Goal: Transaction & Acquisition: Purchase product/service

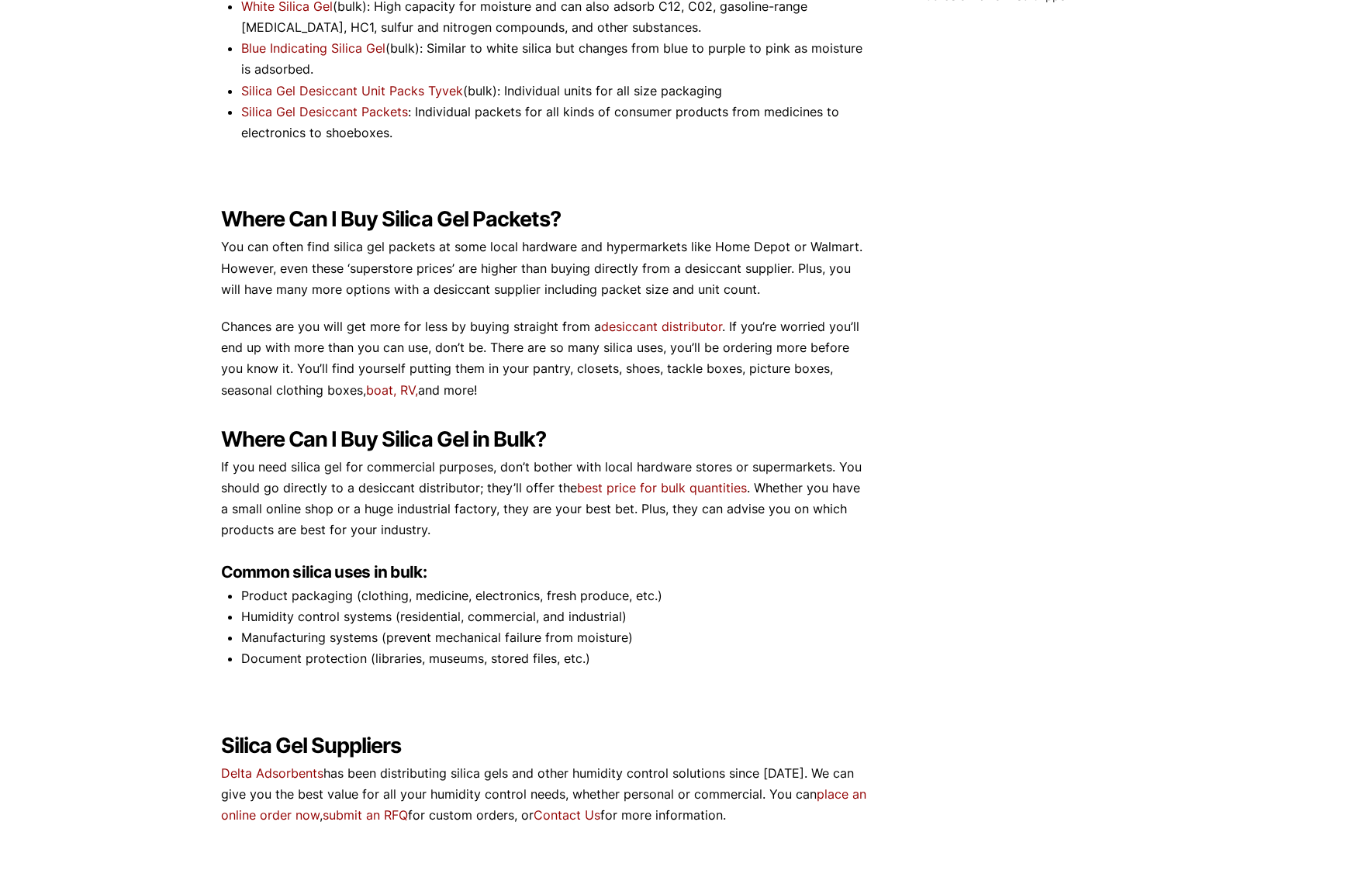
scroll to position [626, 0]
click at [672, 320] on link "desiccant distributor" at bounding box center [661, 325] width 121 height 15
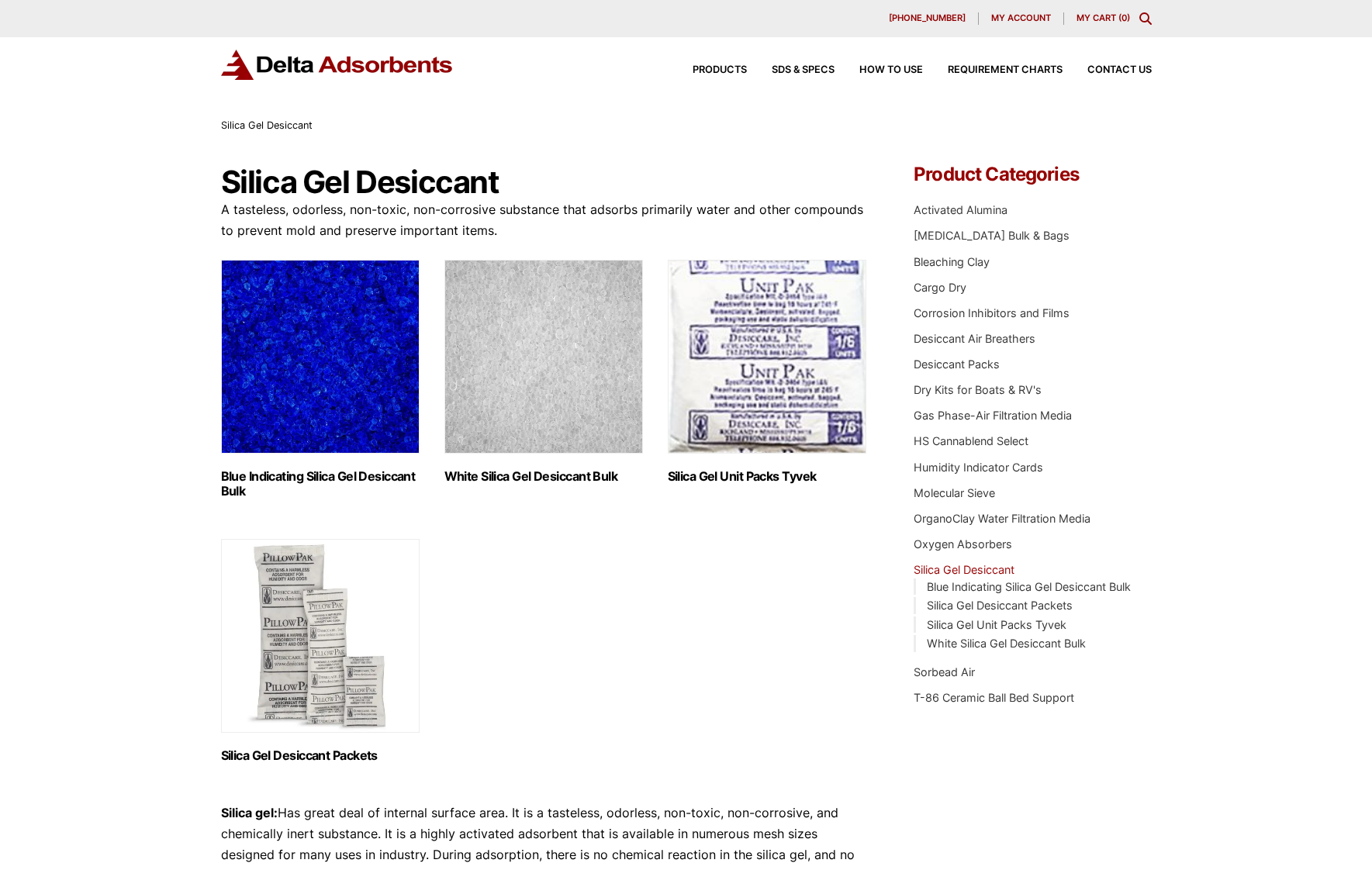
click at [757, 374] on img "Visit product category Silica Gel Unit Packs Tyvek" at bounding box center [766, 356] width 198 height 194
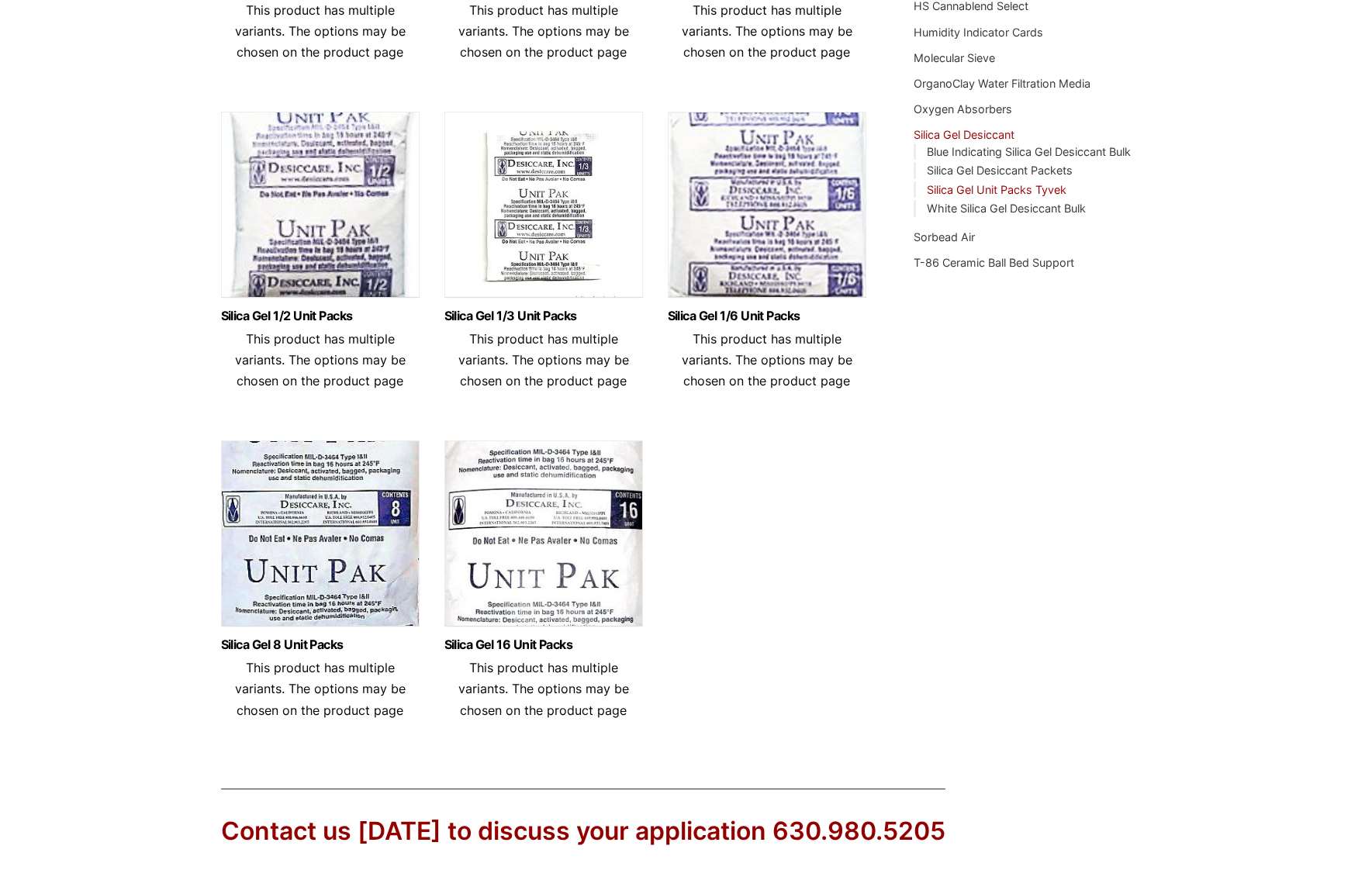
scroll to position [429, 0]
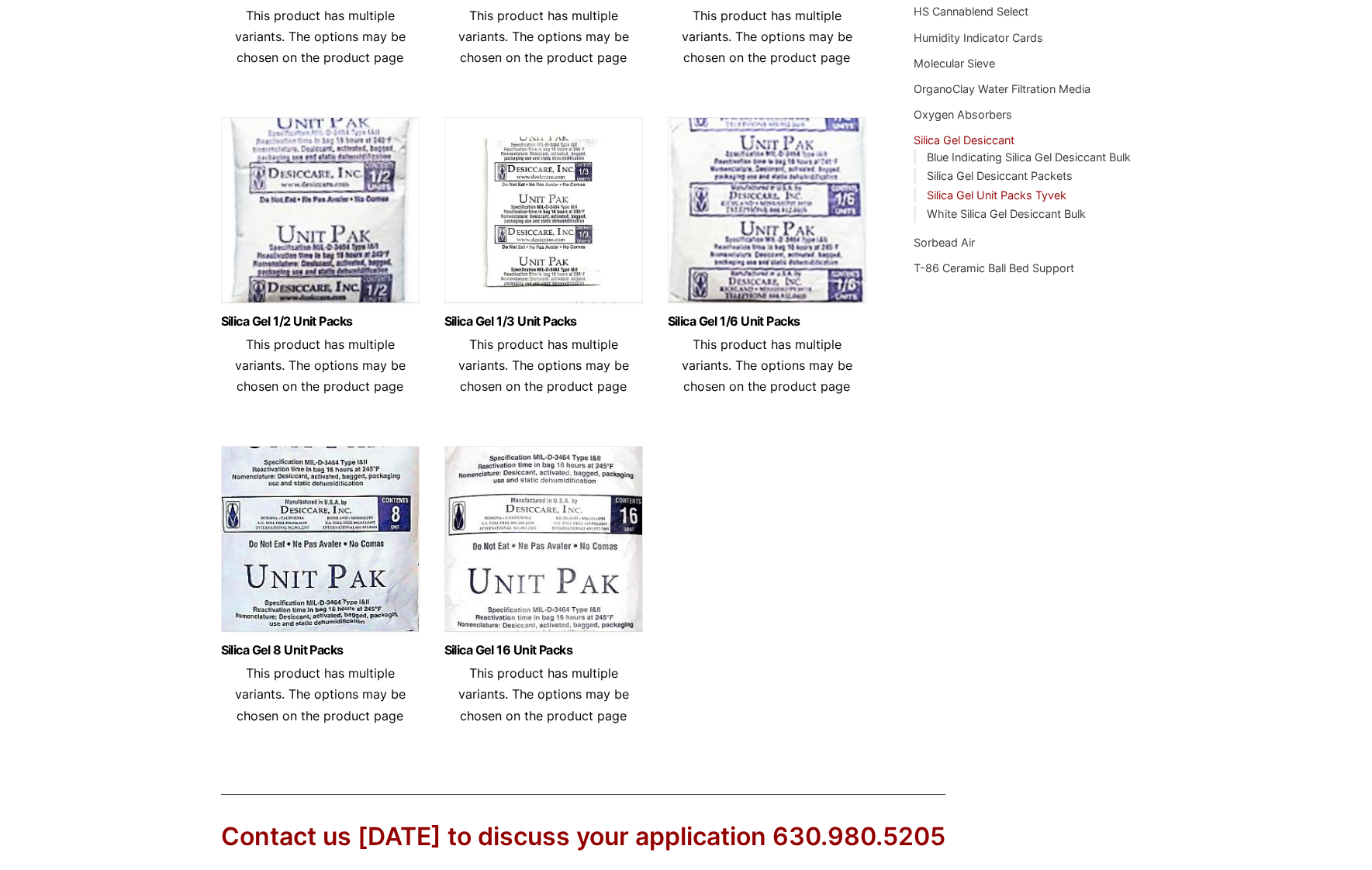
click at [772, 209] on img at bounding box center [766, 214] width 198 height 194
click at [519, 226] on img at bounding box center [544, 214] width 198 height 194
click at [356, 206] on img at bounding box center [320, 214] width 198 height 194
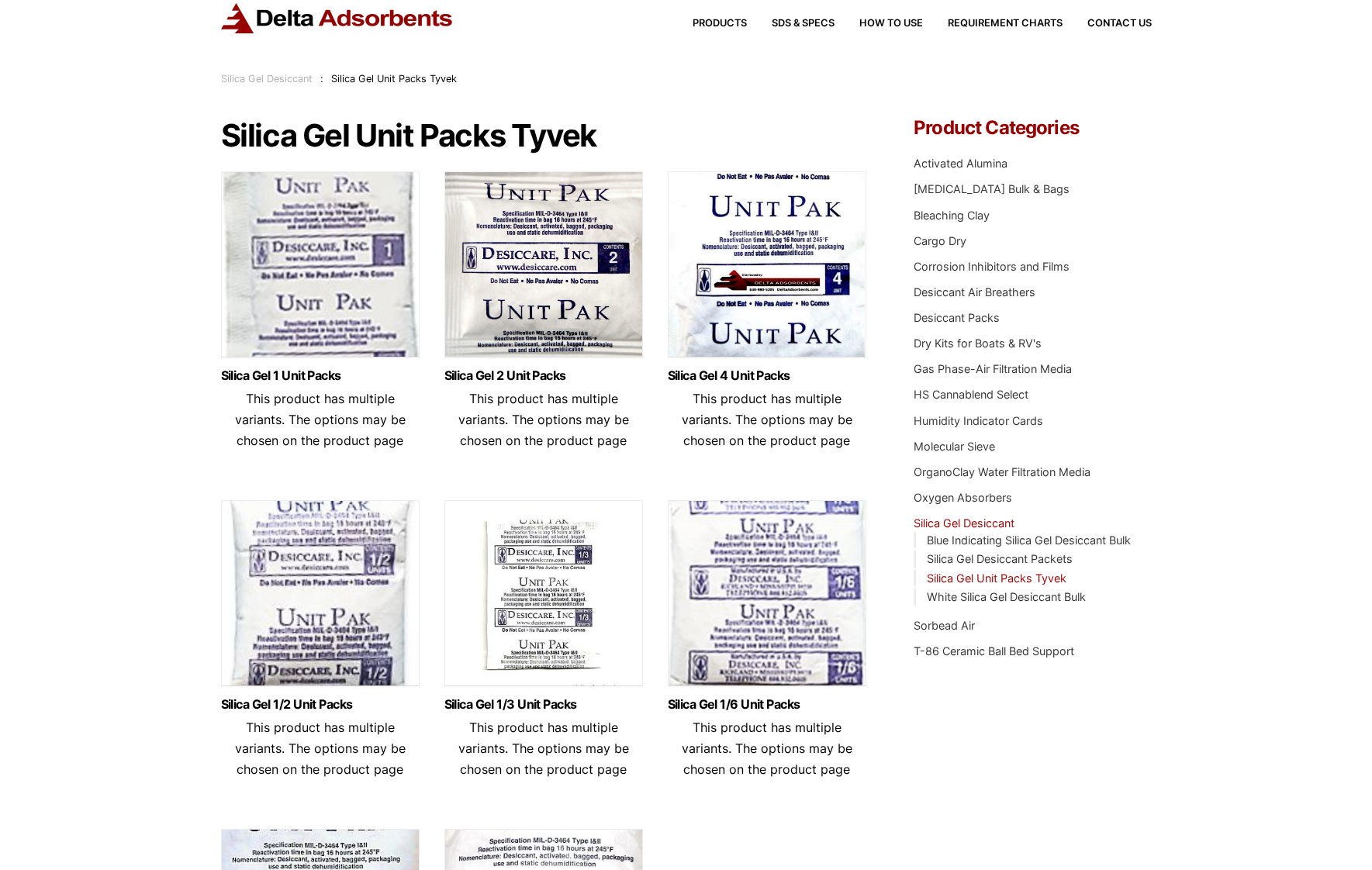
scroll to position [45, 0]
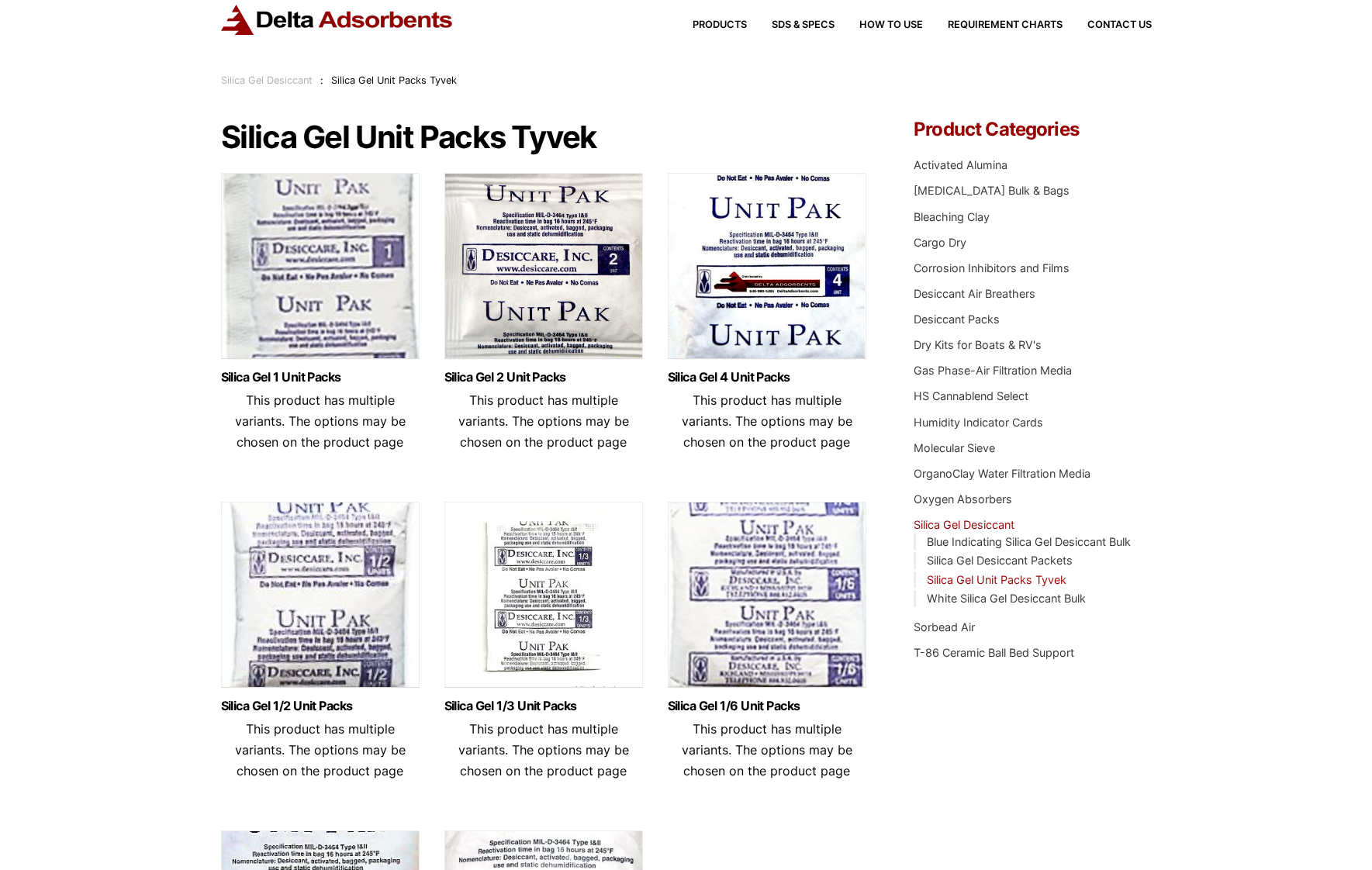
click at [533, 246] on img at bounding box center [544, 269] width 198 height 194
click at [298, 208] on img at bounding box center [320, 269] width 198 height 194
